Goal: Obtain resource: Obtain resource

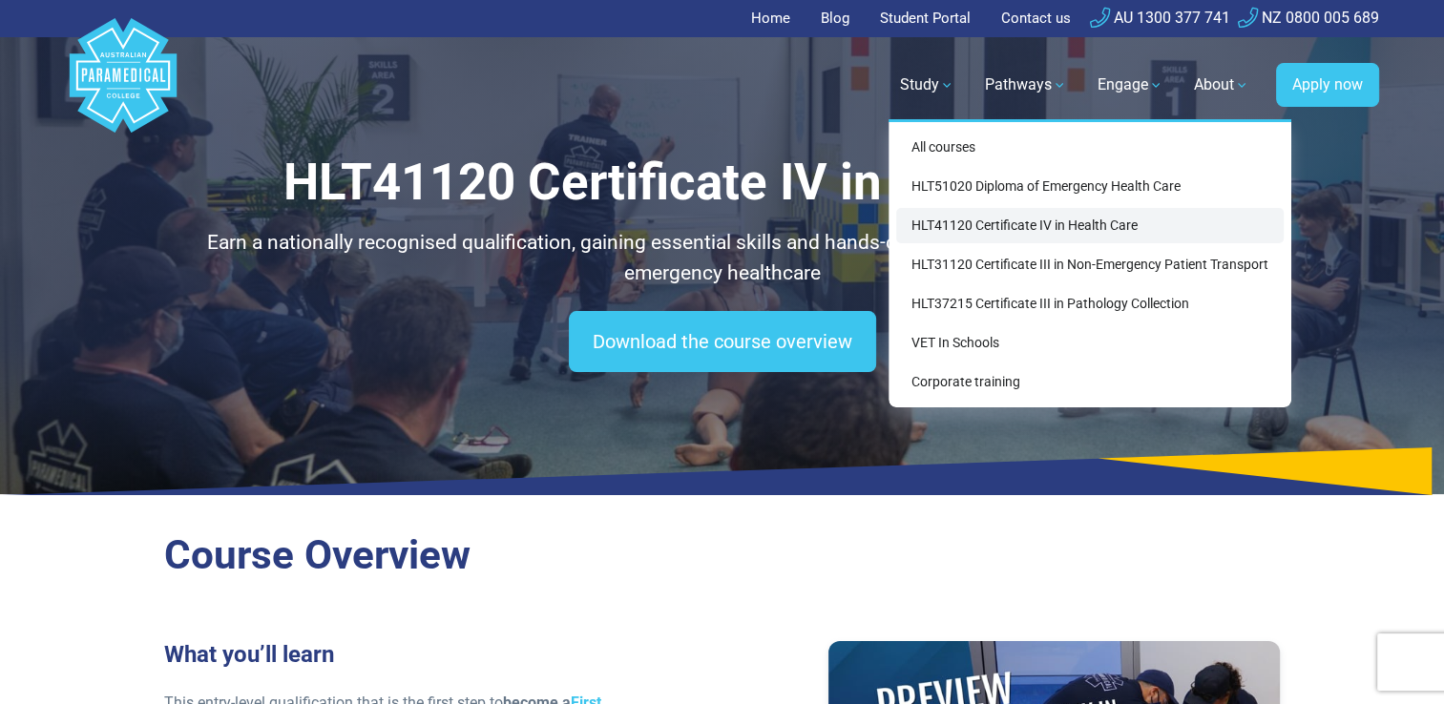
click at [1014, 231] on link "HLT41120 Certificate IV in Health Care" at bounding box center [1090, 225] width 388 height 35
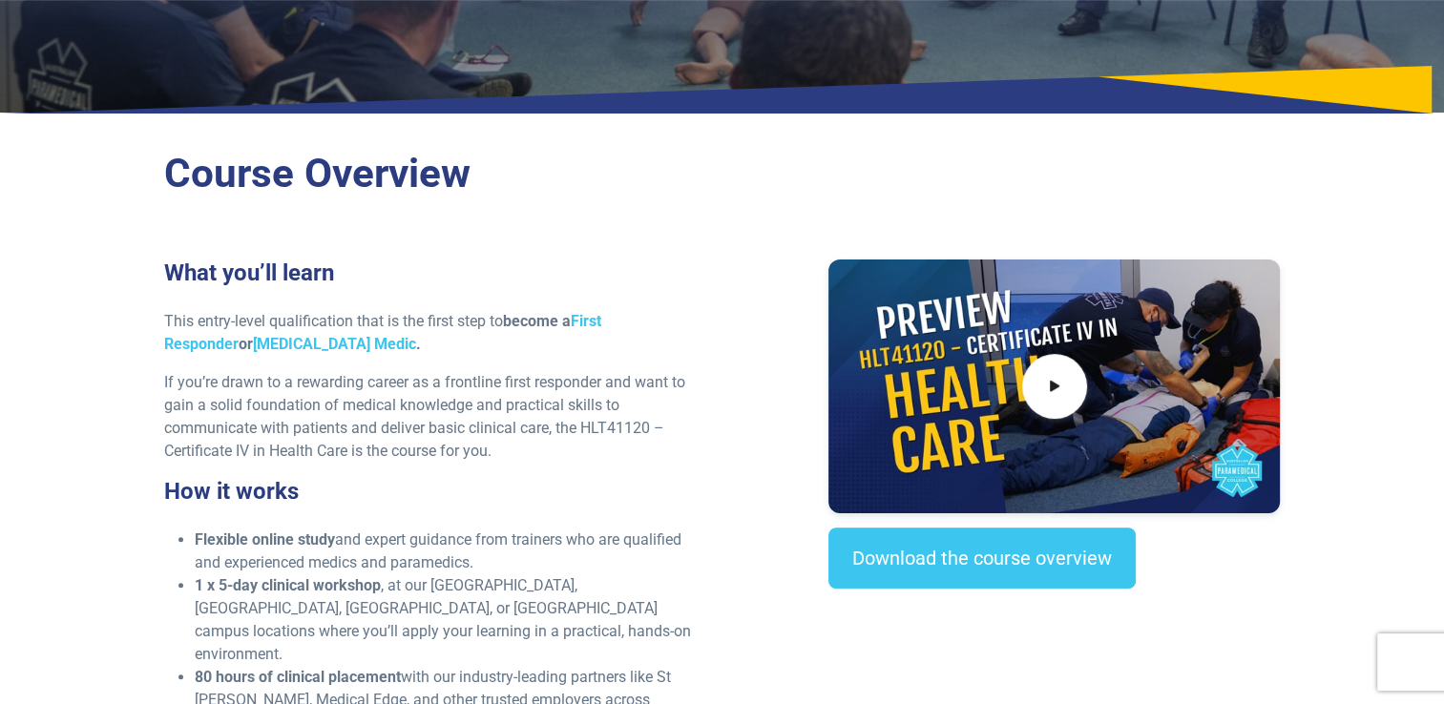
scroll to position [573, 0]
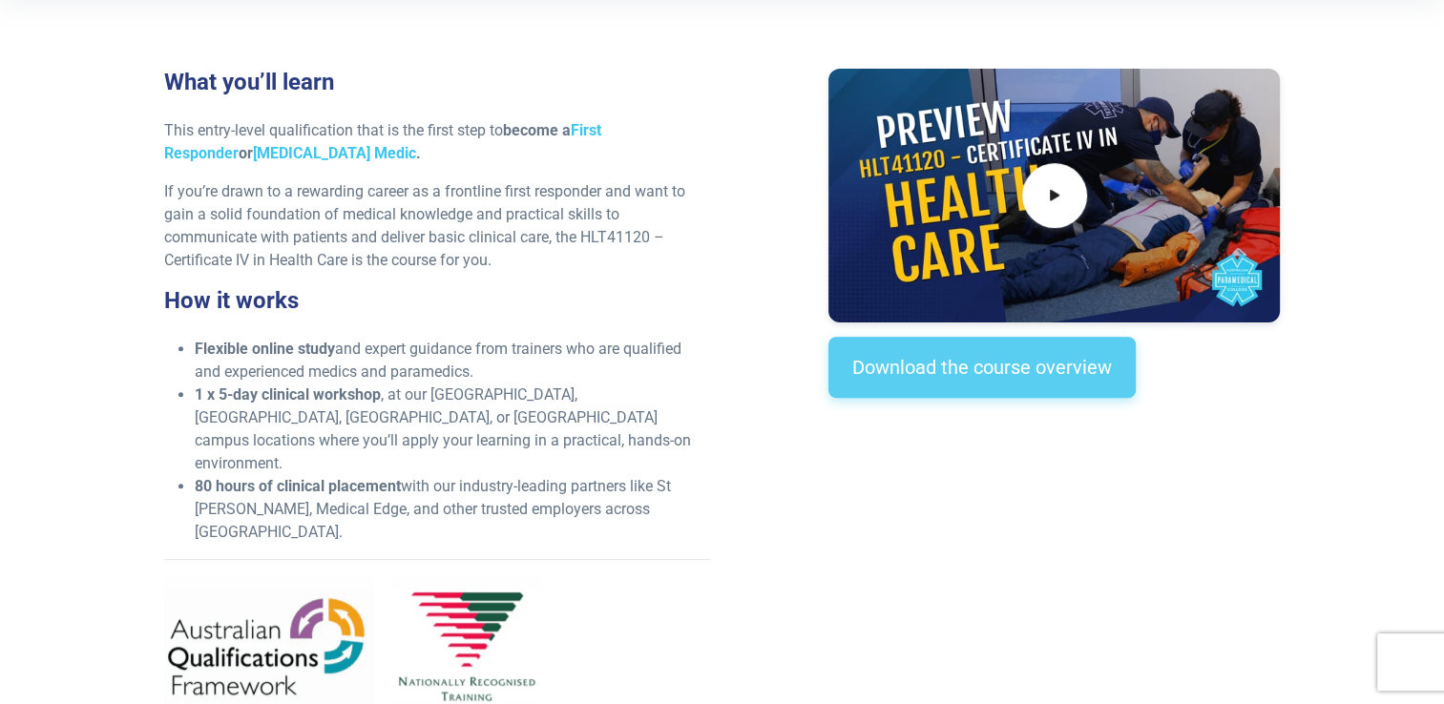
click at [1012, 374] on link "Download the course overview" at bounding box center [981, 367] width 307 height 61
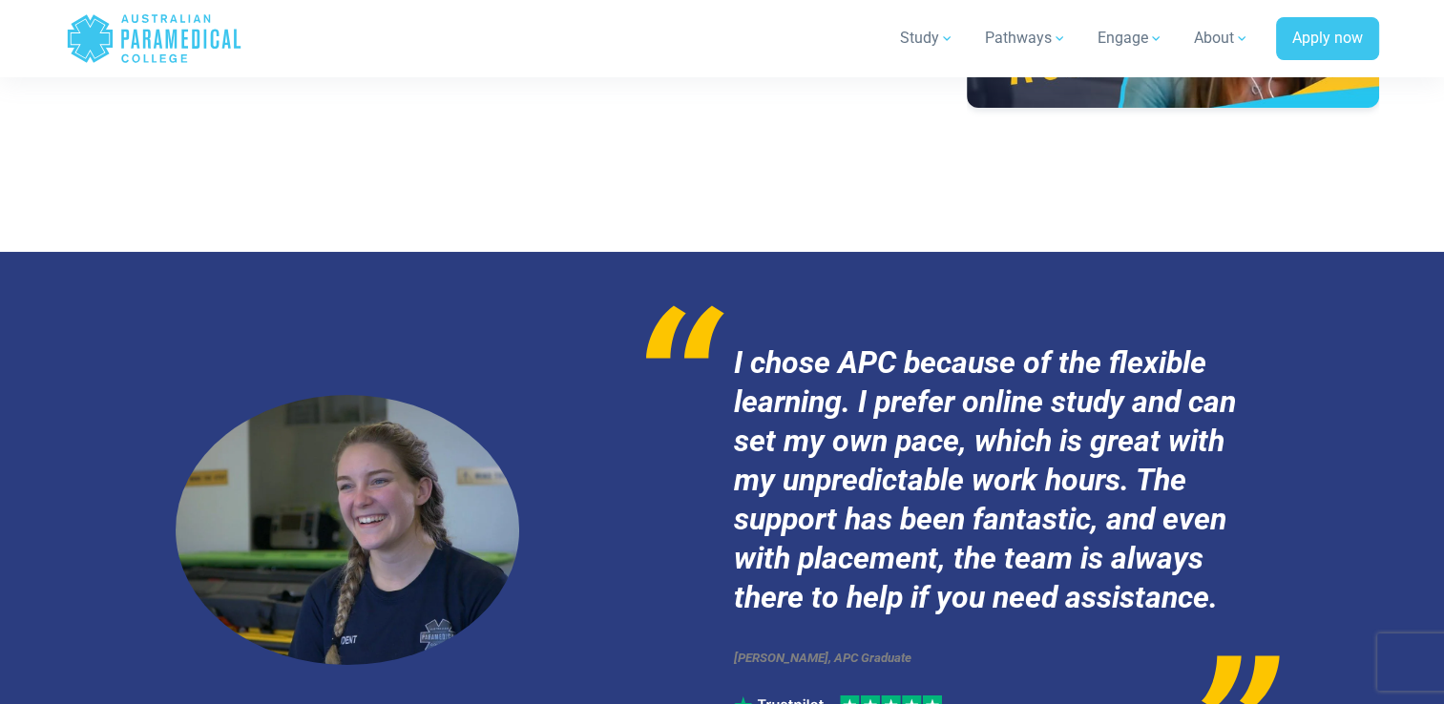
scroll to position [7258, 0]
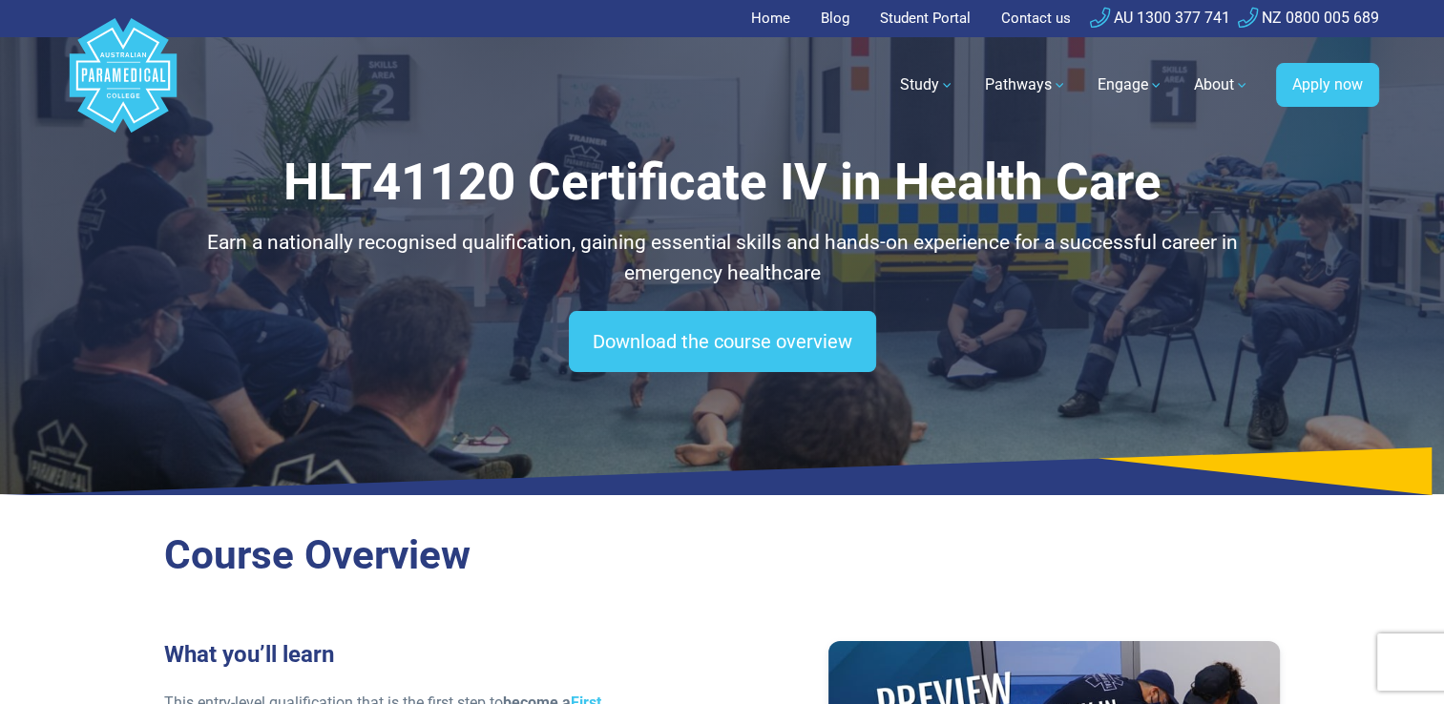
click at [771, 25] on link "Home" at bounding box center [776, 18] width 51 height 37
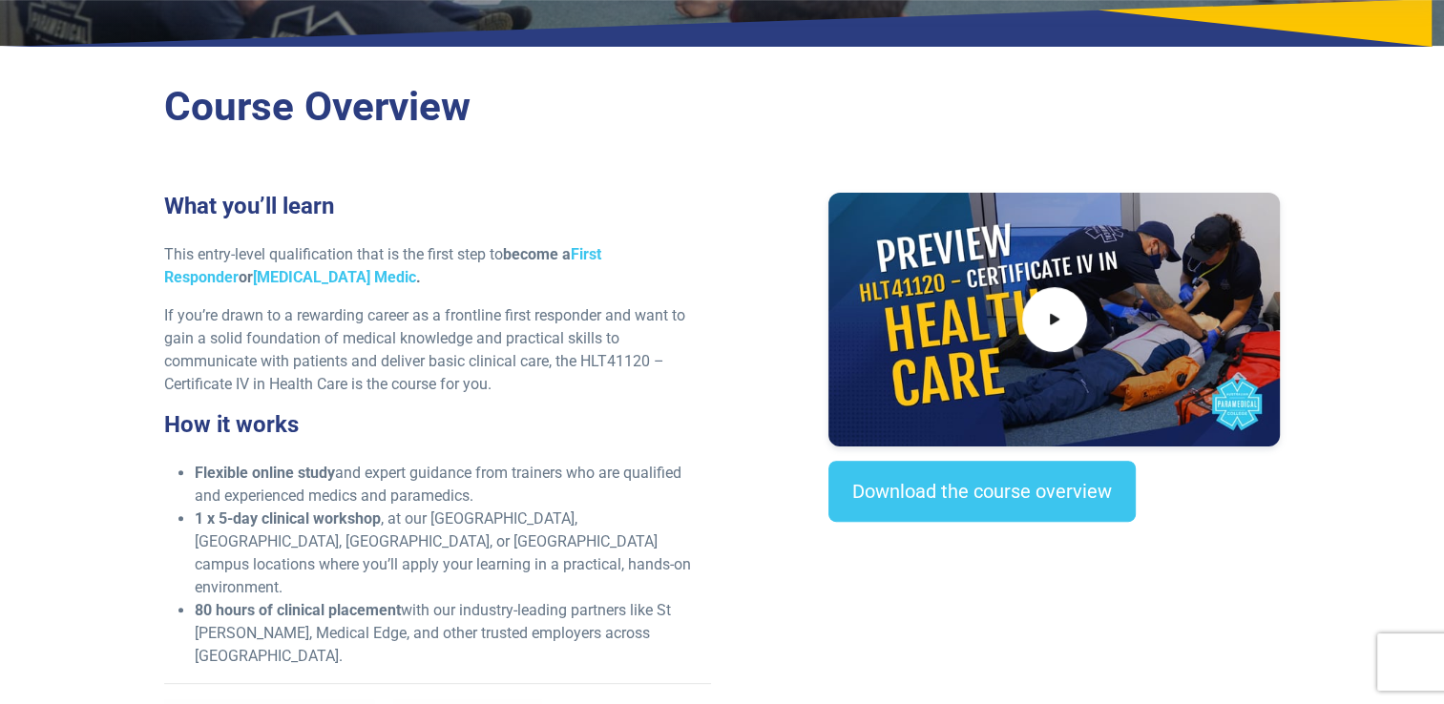
scroll to position [477, 0]
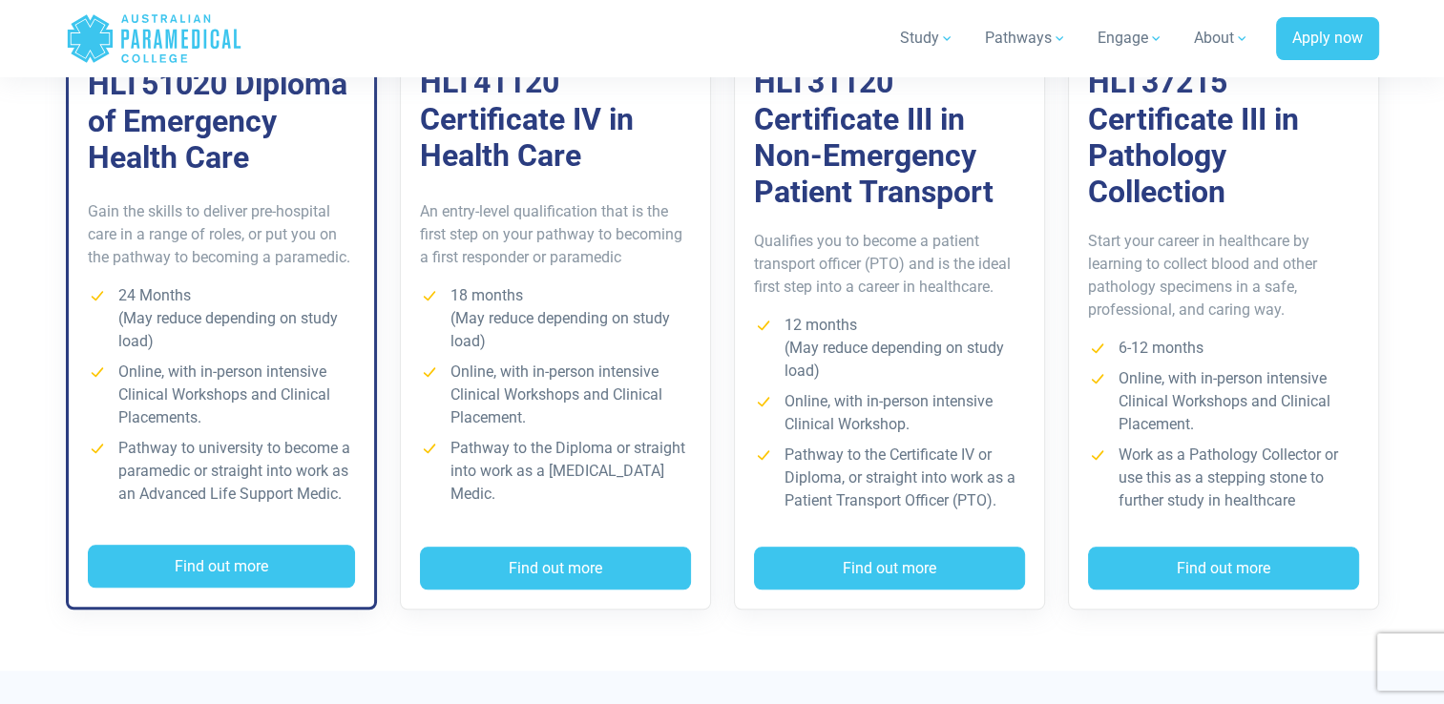
scroll to position [1623, 0]
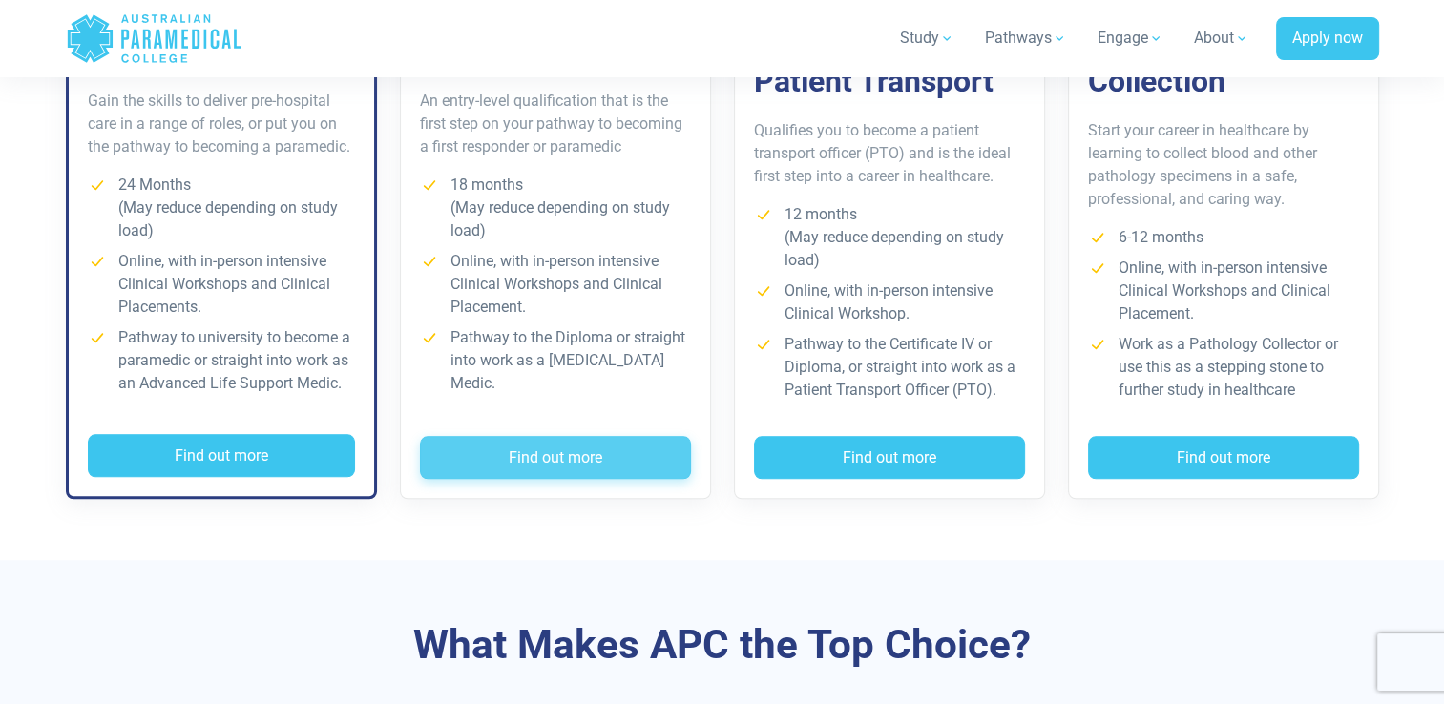
click at [604, 458] on button "Find out more" at bounding box center [555, 458] width 271 height 44
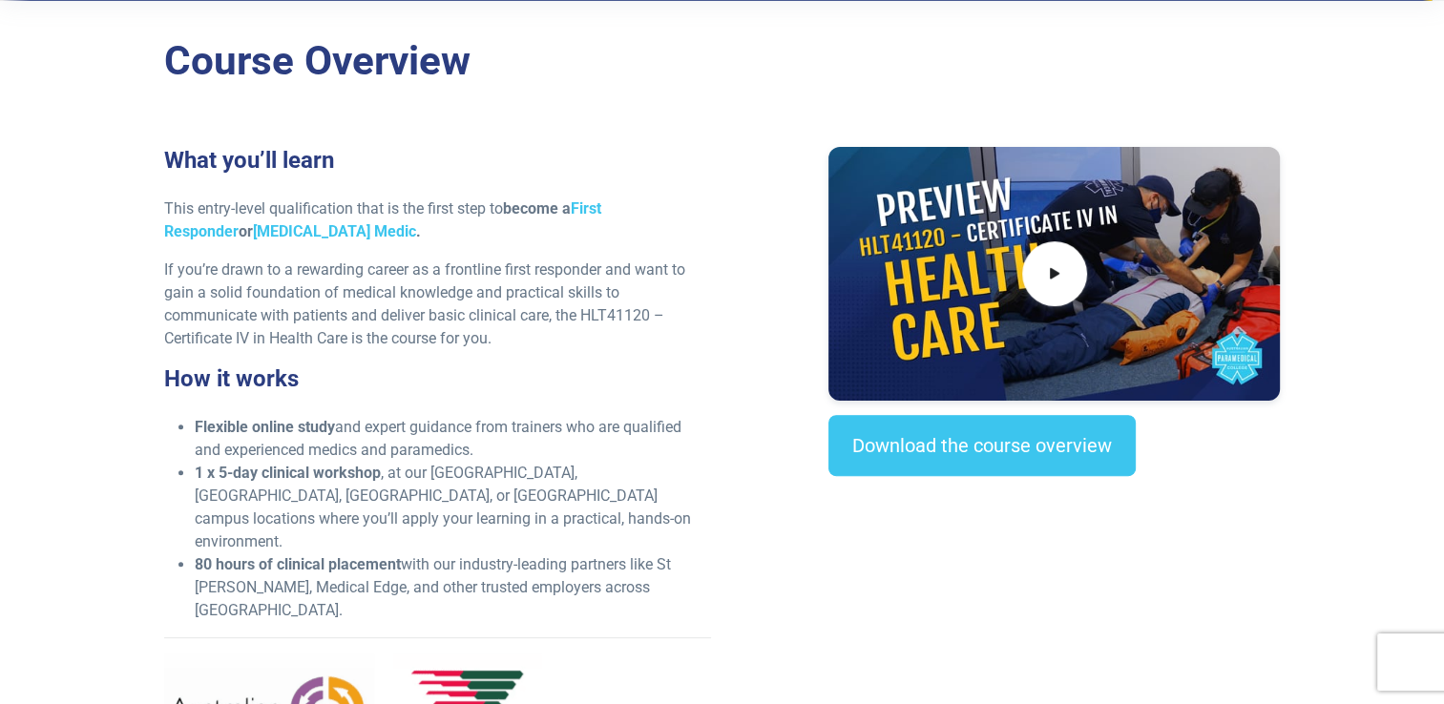
scroll to position [477, 0]
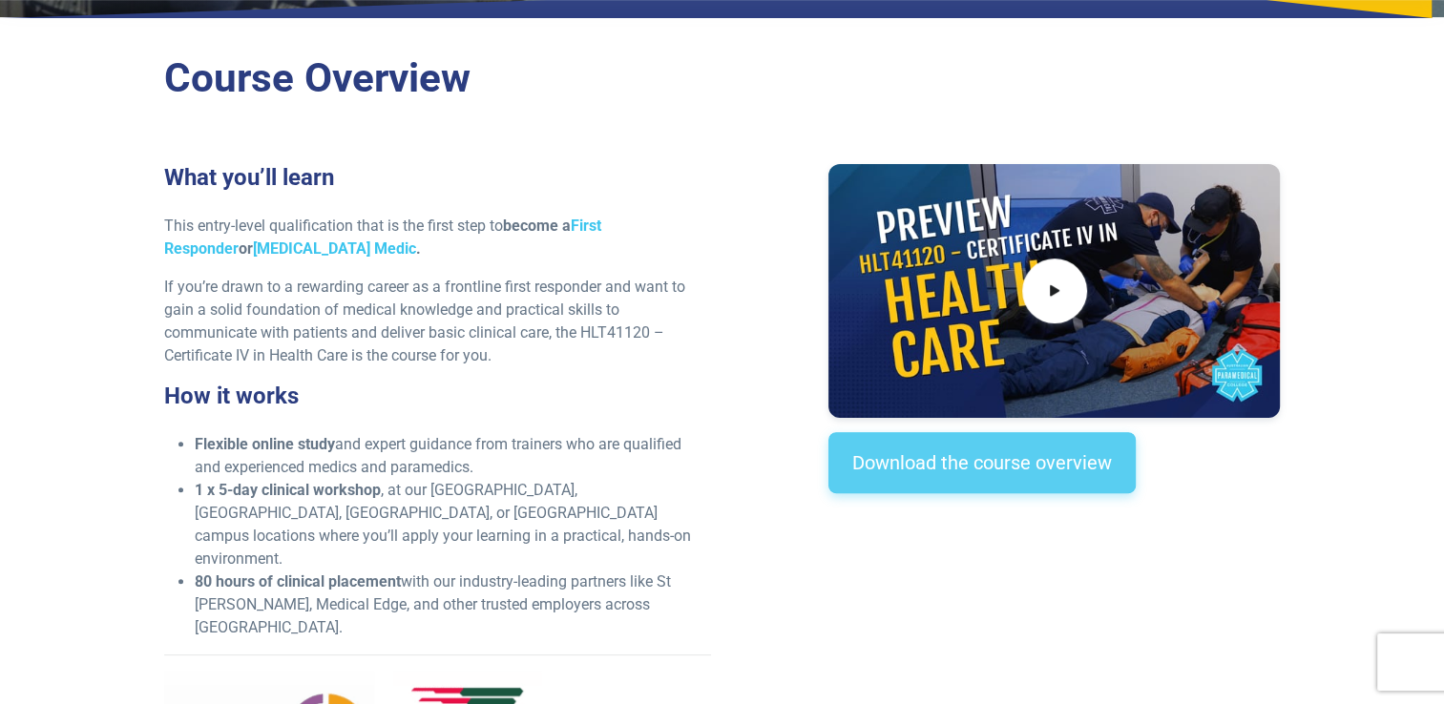
click at [943, 454] on link "Download the course overview" at bounding box center [981, 462] width 307 height 61
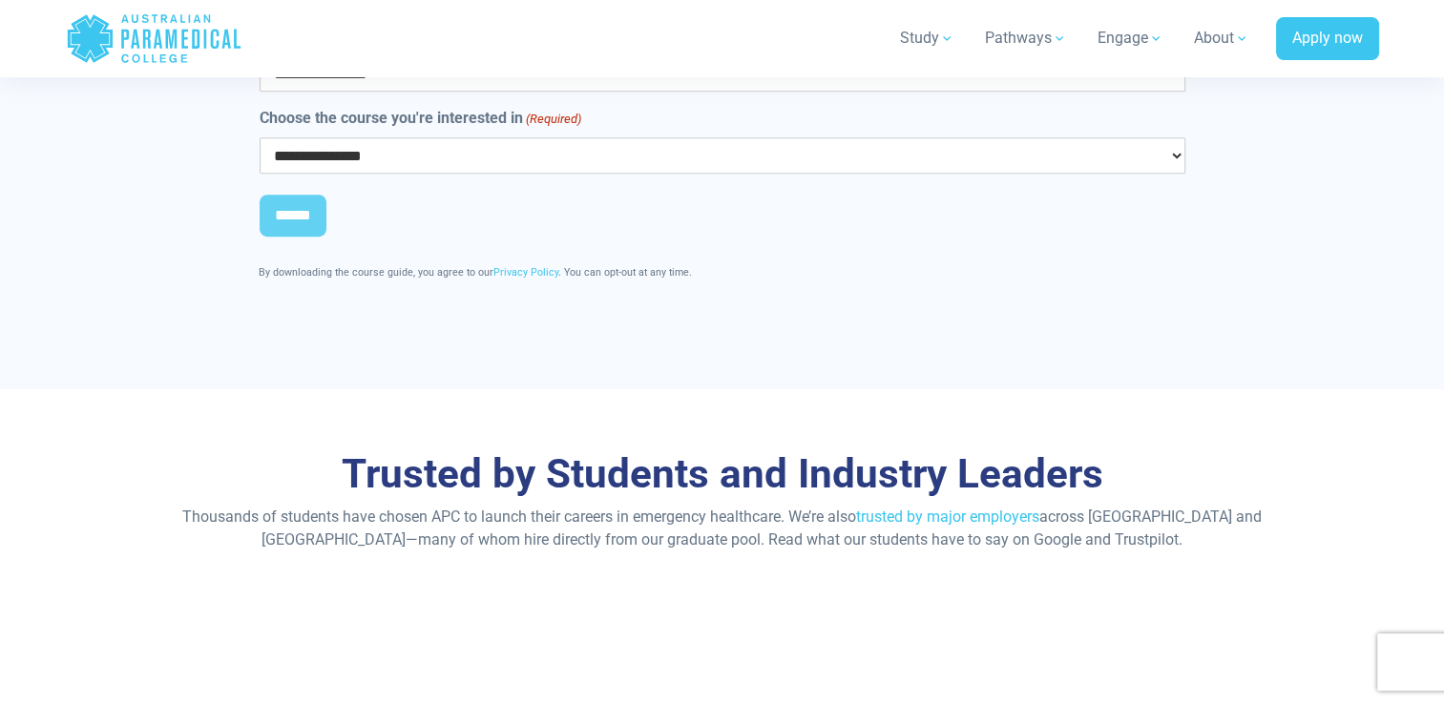
scroll to position [8880, 0]
